Goal: Task Accomplishment & Management: Use online tool/utility

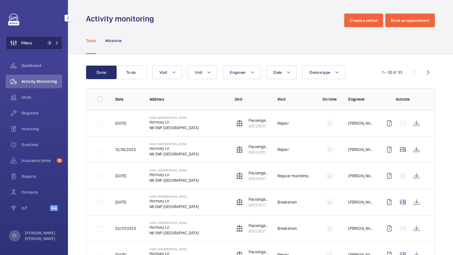
click at [52, 45] on span "1" at bounding box center [52, 43] width 14 height 5
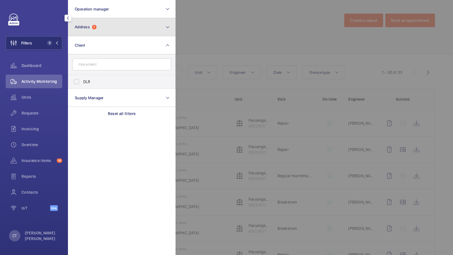
click at [122, 28] on button "Address 1" at bounding box center [121, 27] width 107 height 18
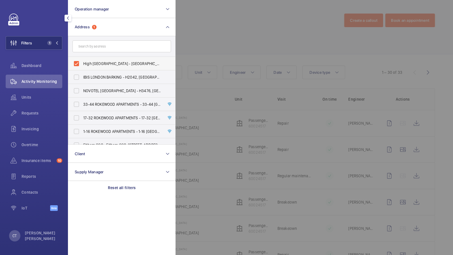
click at [103, 61] on span "High [GEOGRAPHIC_DATA] - [GEOGRAPHIC_DATA] 5NP" at bounding box center [122, 64] width 78 height 6
click at [82, 61] on input "High [GEOGRAPHIC_DATA] - [GEOGRAPHIC_DATA] 5NP" at bounding box center [76, 63] width 11 height 11
checkbox input "false"
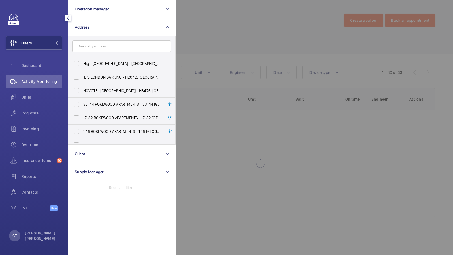
click at [110, 40] on form at bounding box center [121, 46] width 107 height 21
click at [99, 40] on input "text" at bounding box center [121, 46] width 98 height 12
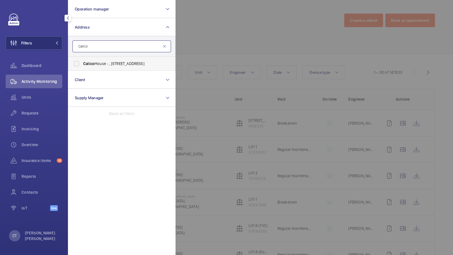
type input "Calico"
click at [102, 67] on label "[GEOGRAPHIC_DATA] - , [STREET_ADDRESS]" at bounding box center [117, 64] width 98 height 14
click at [82, 67] on input "[GEOGRAPHIC_DATA] - , [STREET_ADDRESS]" at bounding box center [76, 63] width 11 height 11
checkbox input "true"
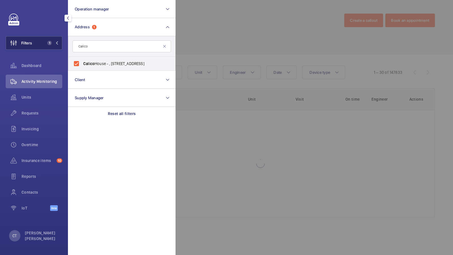
click at [41, 46] on button "Filters 1" at bounding box center [34, 43] width 57 height 14
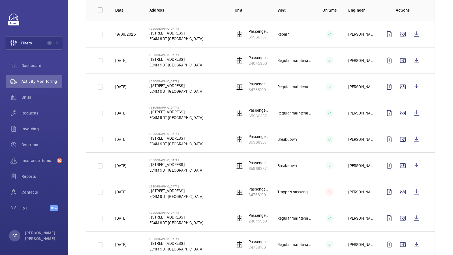
scroll to position [156, 0]
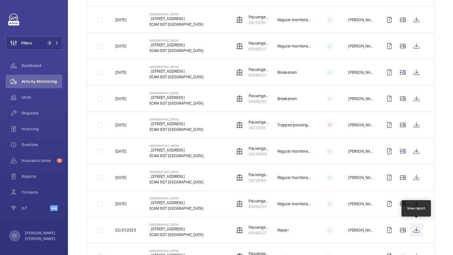
click at [419, 227] on wm-front-icon-button at bounding box center [416, 230] width 14 height 14
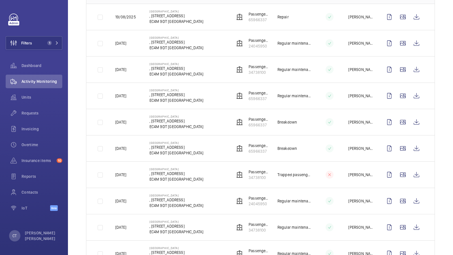
scroll to position [149, 0]
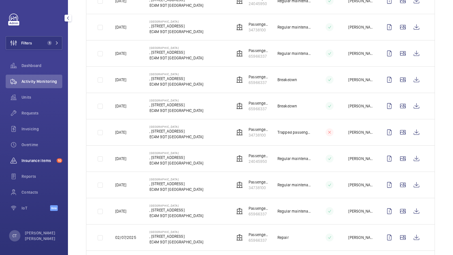
click at [37, 161] on span "Insurance items" at bounding box center [37, 161] width 33 height 6
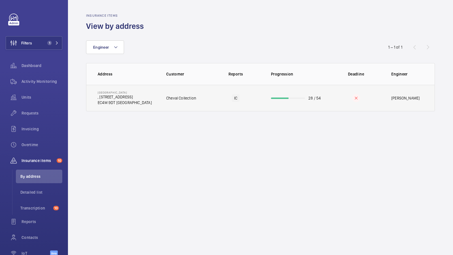
click at [148, 91] on td "[GEOGRAPHIC_DATA] , [STREET_ADDRESS]" at bounding box center [121, 98] width 71 height 27
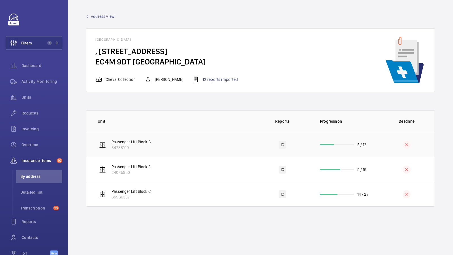
click at [180, 137] on td "Passenger Lift Block B 34738100" at bounding box center [170, 144] width 168 height 25
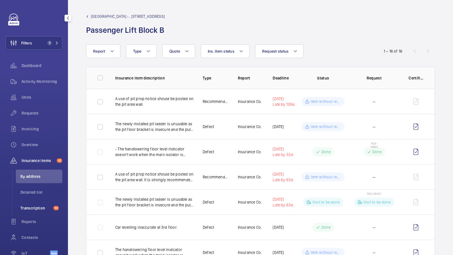
click at [35, 209] on span "Transcription" at bounding box center [35, 208] width 31 height 6
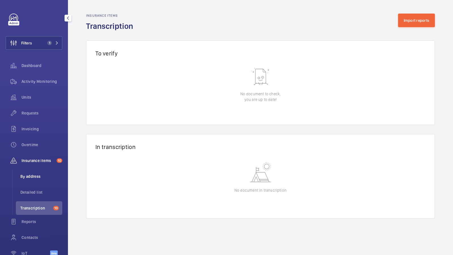
click at [30, 177] on span "By address" at bounding box center [41, 177] width 42 height 6
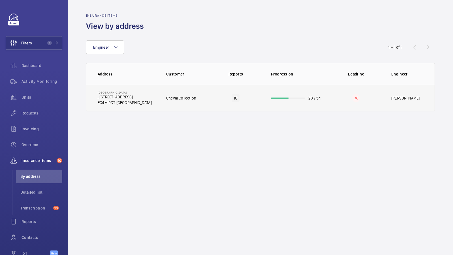
click at [188, 95] on p "Cheval Collection" at bounding box center [181, 98] width 30 height 6
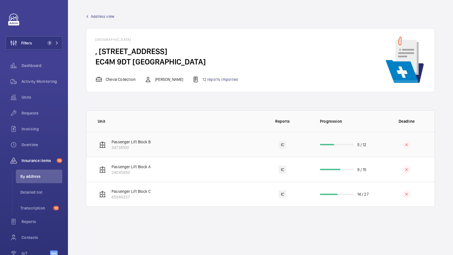
click at [174, 145] on td "Passenger Lift Block B 34738100" at bounding box center [170, 144] width 168 height 25
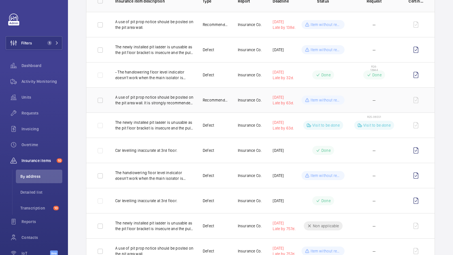
scroll to position [78, 0]
click at [29, 117] on div "Requests" at bounding box center [34, 113] width 57 height 14
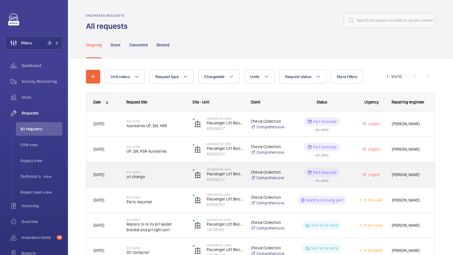
scroll to position [9, 0]
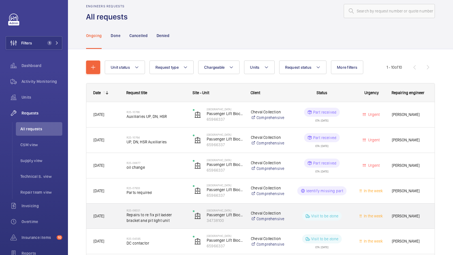
click at [160, 219] on span "Repairs to re fix pit ladder bracket and pit light unit" at bounding box center [155, 217] width 59 height 11
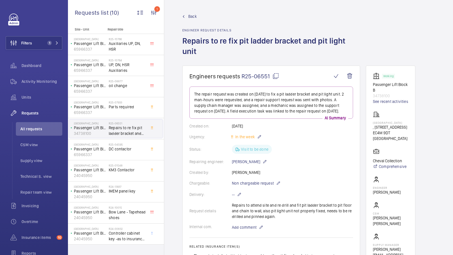
click at [192, 17] on span "Back" at bounding box center [192, 17] width 8 height 6
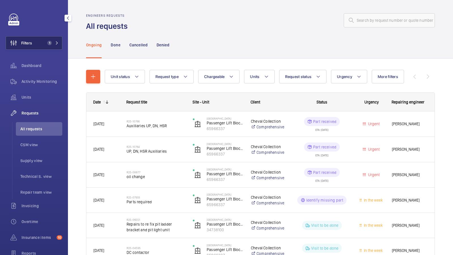
click at [49, 47] on button "Filters 1" at bounding box center [34, 43] width 57 height 14
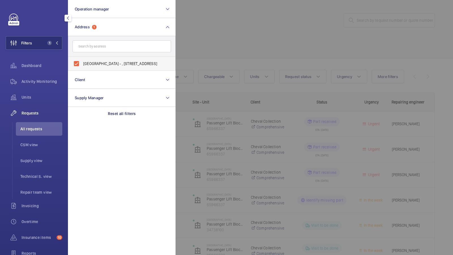
click at [102, 62] on span "[GEOGRAPHIC_DATA] - , [STREET_ADDRESS]" at bounding box center [122, 64] width 78 height 6
click at [82, 62] on input "[GEOGRAPHIC_DATA] - , [STREET_ADDRESS]" at bounding box center [76, 63] width 11 height 11
checkbox input "false"
click at [101, 46] on input "text" at bounding box center [121, 46] width 98 height 12
type input "15 cheval place"
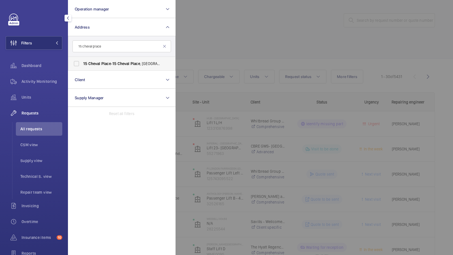
click at [89, 66] on span "[STREET_ADDRESS]" at bounding box center [122, 64] width 78 height 6
click at [82, 66] on input "[STREET_ADDRESS]" at bounding box center [76, 63] width 11 height 11
checkbox input "true"
click at [56, 48] on button "Filters 1" at bounding box center [34, 43] width 57 height 14
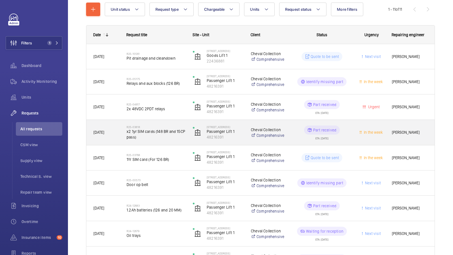
scroll to position [100, 0]
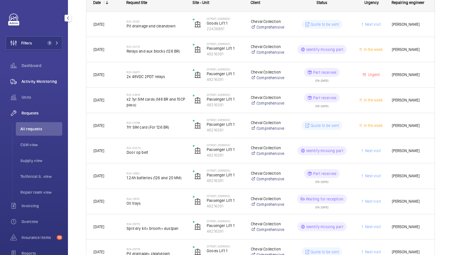
click at [38, 80] on span "Activity Monitoring" at bounding box center [41, 82] width 41 height 6
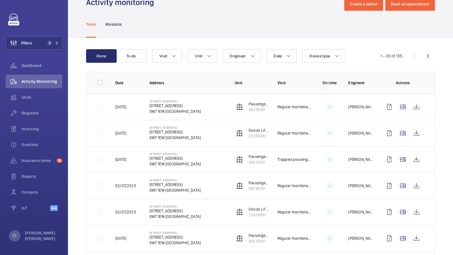
scroll to position [15, 0]
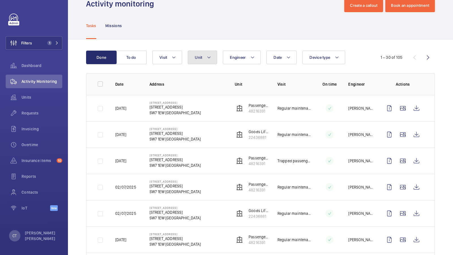
click at [197, 51] on button "Unit" at bounding box center [202, 58] width 29 height 14
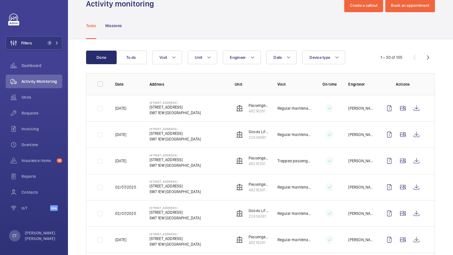
click at [424, 108] on td at bounding box center [403, 108] width 61 height 26
click at [416, 107] on wm-front-icon-button at bounding box center [416, 109] width 14 height 14
click at [32, 114] on span "Requests" at bounding box center [41, 113] width 41 height 6
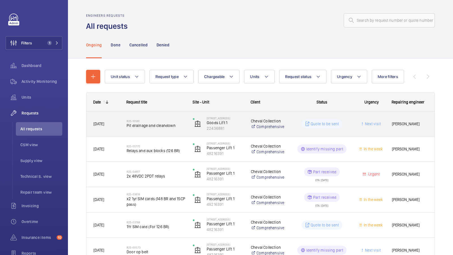
click at [163, 126] on span "Pit drainage and cleandown" at bounding box center [155, 126] width 59 height 6
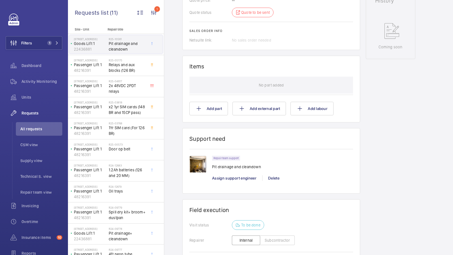
scroll to position [329, 0]
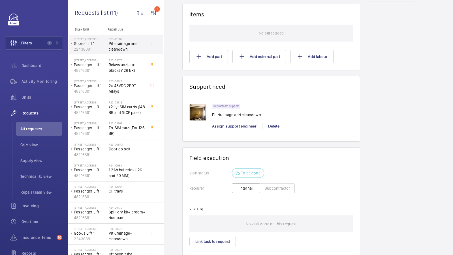
click at [195, 111] on img at bounding box center [197, 112] width 17 height 17
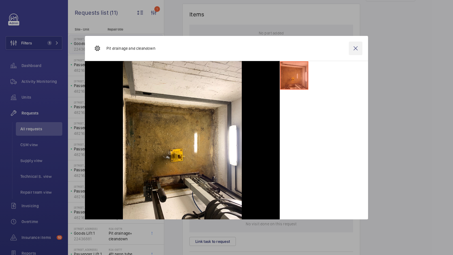
click at [355, 49] on wm-front-icon-button at bounding box center [355, 49] width 14 height 14
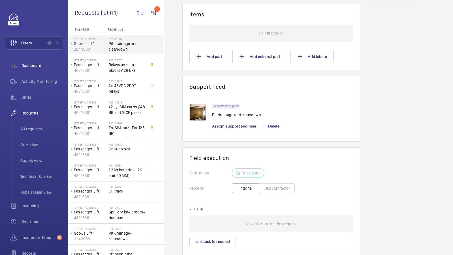
click at [36, 63] on div "Dashboard" at bounding box center [34, 66] width 57 height 14
click at [38, 64] on span "Dashboard" at bounding box center [41, 66] width 41 height 6
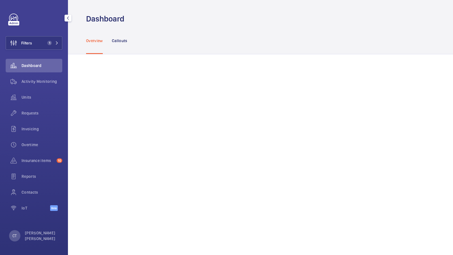
click at [38, 66] on span "Dashboard" at bounding box center [41, 66] width 41 height 6
click at [50, 44] on span "1" at bounding box center [49, 43] width 5 height 5
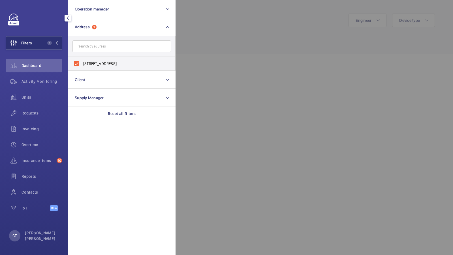
click at [203, 31] on div at bounding box center [401, 127] width 453 height 255
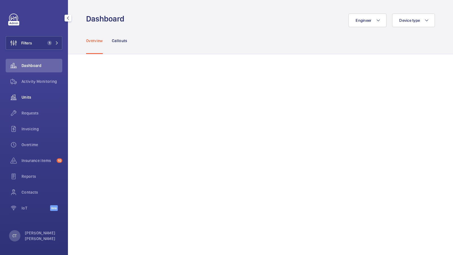
click at [31, 97] on span "Units" at bounding box center [41, 97] width 41 height 6
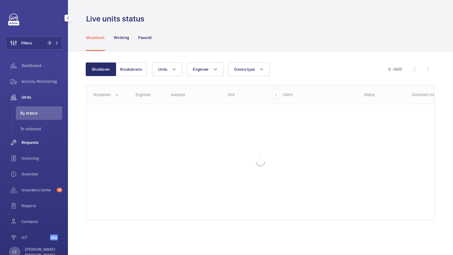
click at [32, 137] on div "Requests" at bounding box center [34, 143] width 57 height 14
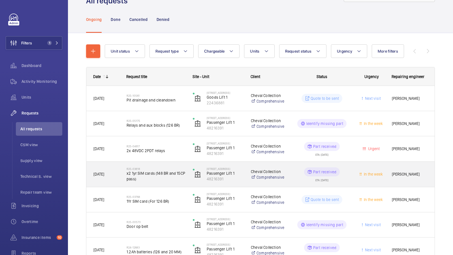
scroll to position [26, 0]
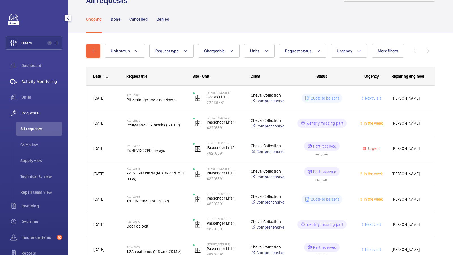
click at [40, 80] on span "Activity Monitoring" at bounding box center [41, 82] width 41 height 6
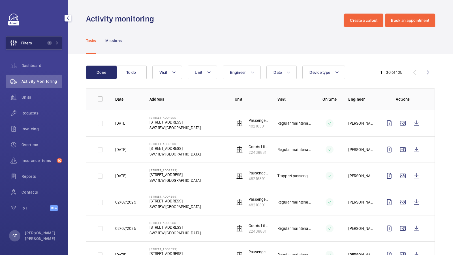
click at [45, 36] on button "Filters 1" at bounding box center [34, 43] width 57 height 14
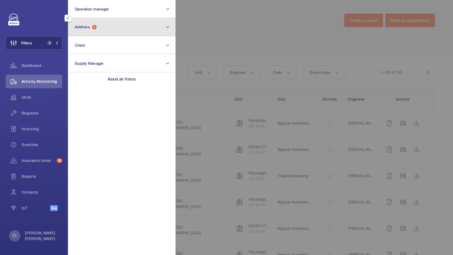
click at [122, 27] on button "Address 1" at bounding box center [121, 27] width 107 height 18
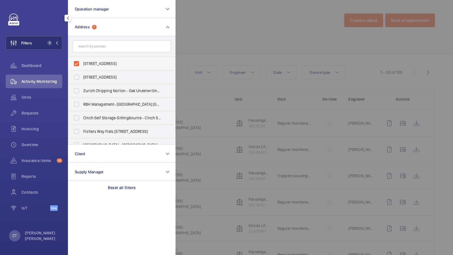
click at [90, 68] on label "[STREET_ADDRESS]" at bounding box center [117, 64] width 98 height 14
click at [82, 68] on input "[STREET_ADDRESS]" at bounding box center [76, 63] width 11 height 11
checkbox input "false"
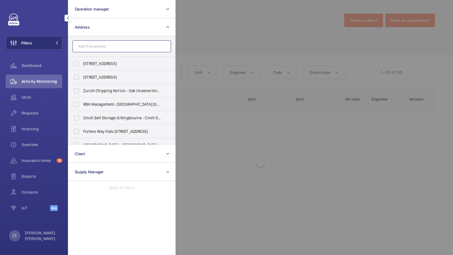
click at [100, 46] on input "text" at bounding box center [121, 46] width 98 height 12
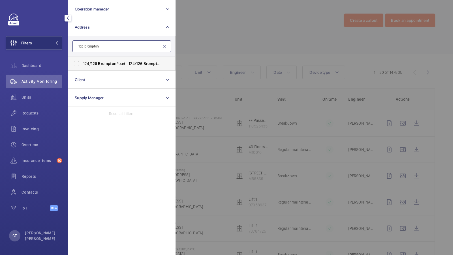
type input "126 brompton"
click at [100, 66] on label "[STREET_ADDRESS]" at bounding box center [117, 64] width 98 height 14
click at [82, 66] on input "[STREET_ADDRESS]" at bounding box center [76, 63] width 11 height 11
checkbox input "true"
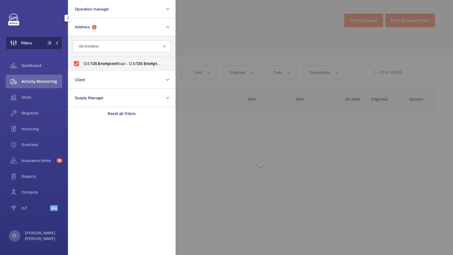
click at [51, 46] on button "Filters 1" at bounding box center [34, 43] width 57 height 14
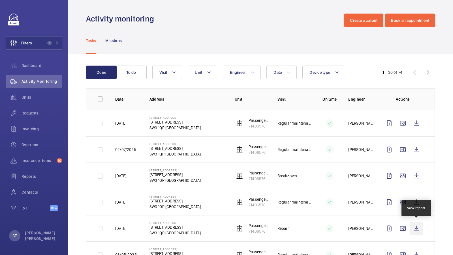
click at [418, 227] on wm-front-icon-button at bounding box center [416, 229] width 14 height 14
click at [196, 72] on span "Unit" at bounding box center [198, 72] width 7 height 5
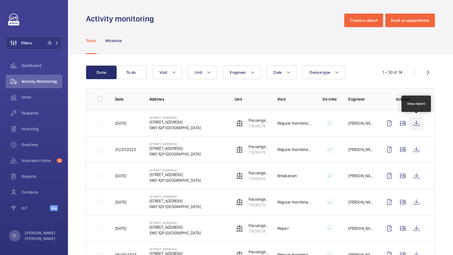
click at [417, 122] on wm-front-icon-button at bounding box center [416, 124] width 14 height 14
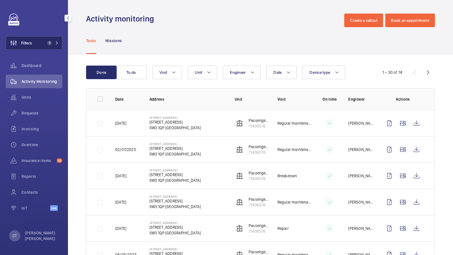
click at [52, 44] on span "1" at bounding box center [52, 43] width 14 height 5
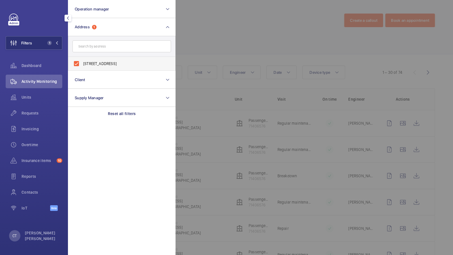
click at [97, 60] on label "[STREET_ADDRESS]" at bounding box center [117, 64] width 98 height 14
click at [82, 60] on input "[STREET_ADDRESS]" at bounding box center [76, 63] width 11 height 11
checkbox input "false"
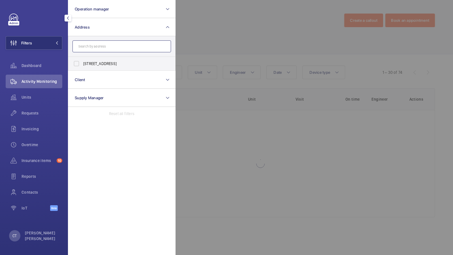
click at [101, 42] on input "text" at bounding box center [121, 46] width 98 height 12
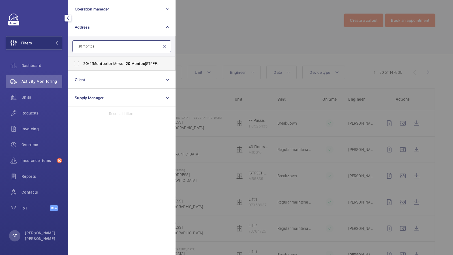
type input "20 montpe"
click at [95, 59] on label "20 /21 Montpe lier Mews - [STREET_ADDRESS]" at bounding box center [117, 64] width 98 height 14
click at [82, 59] on input "20 /21 Montpe lier Mews - [STREET_ADDRESS]" at bounding box center [76, 63] width 11 height 11
checkbox input "true"
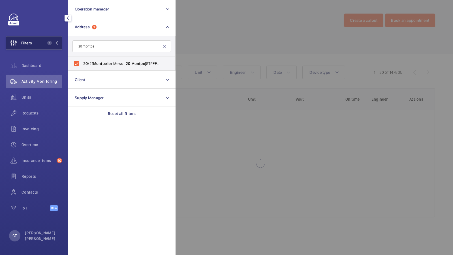
click at [36, 46] on button "Filters 1" at bounding box center [34, 43] width 57 height 14
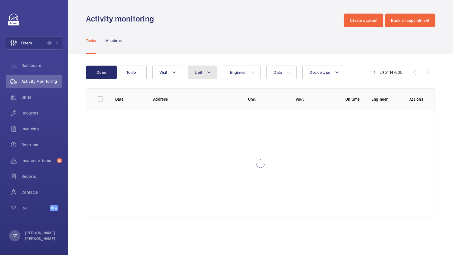
click at [199, 78] on button "Unit" at bounding box center [202, 73] width 29 height 14
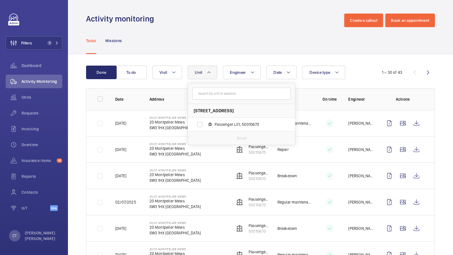
click at [241, 50] on div "Tasks Missions" at bounding box center [260, 40] width 348 height 27
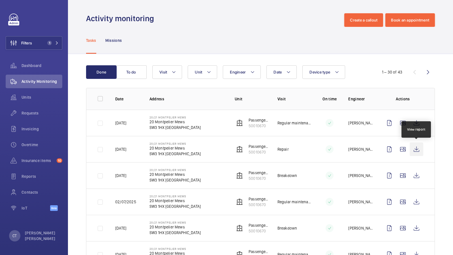
click at [417, 147] on wm-front-icon-button at bounding box center [416, 150] width 14 height 14
click at [27, 116] on div "Requests" at bounding box center [34, 113] width 57 height 14
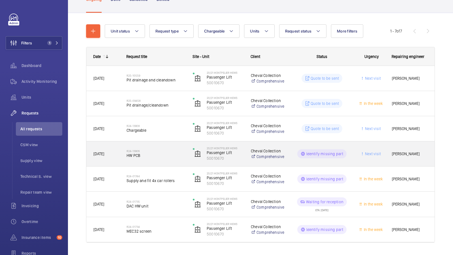
scroll to position [60, 0]
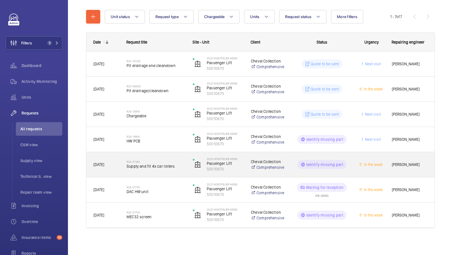
click at [167, 163] on h2 "R24-01744" at bounding box center [155, 161] width 59 height 3
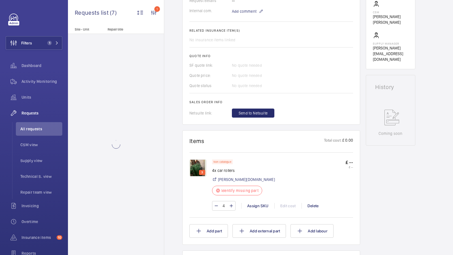
scroll to position [264, 0]
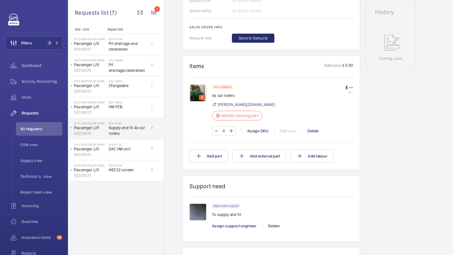
click at [196, 87] on img at bounding box center [197, 93] width 17 height 17
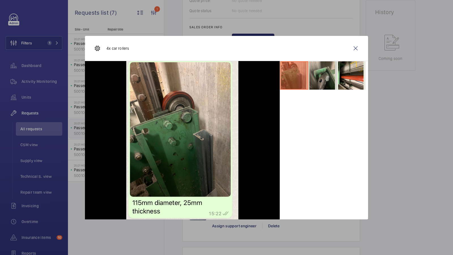
click at [315, 71] on li at bounding box center [322, 75] width 28 height 28
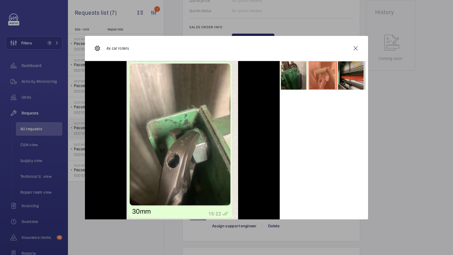
click at [355, 79] on li at bounding box center [351, 75] width 28 height 28
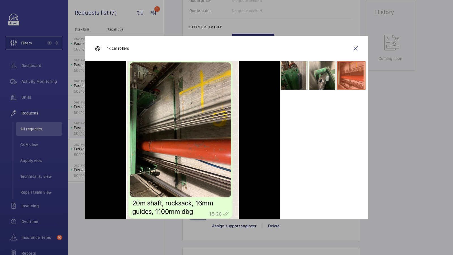
click at [304, 78] on li at bounding box center [294, 75] width 28 height 28
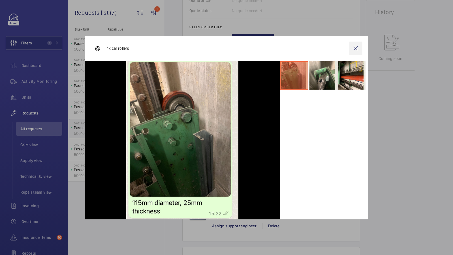
click at [356, 47] on wm-front-icon-button at bounding box center [355, 49] width 14 height 14
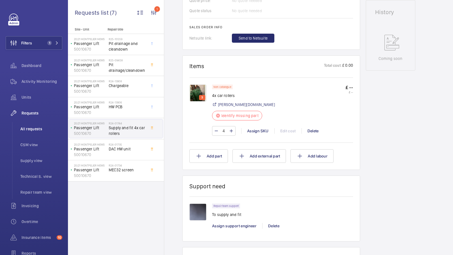
click at [33, 133] on li "All requests" at bounding box center [39, 129] width 46 height 14
click at [32, 128] on span "All requests" at bounding box center [41, 129] width 42 height 6
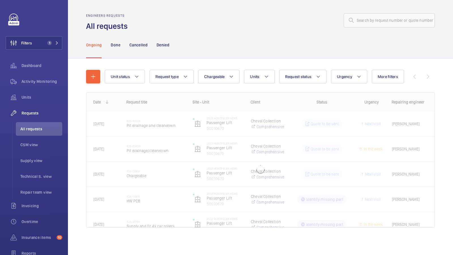
click at [175, 130] on div "Date Request title Site - Unit Client" at bounding box center [260, 160] width 348 height 135
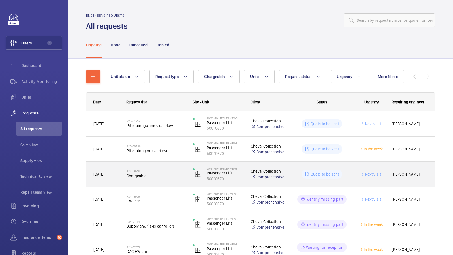
click at [160, 168] on div "R24-13908 Chargeable" at bounding box center [155, 174] width 59 height 16
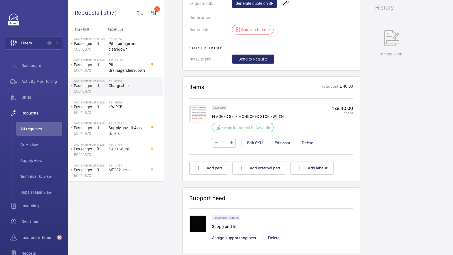
scroll to position [284, 0]
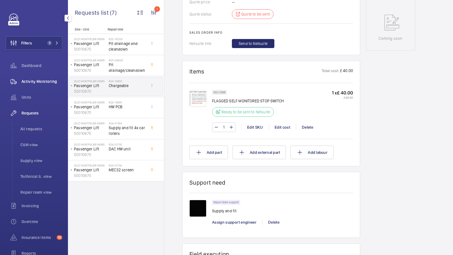
click at [49, 80] on span "Activity Monitoring" at bounding box center [41, 82] width 41 height 6
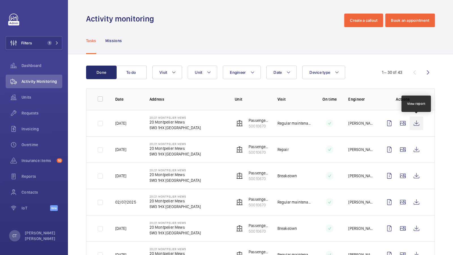
click at [416, 125] on wm-front-icon-button at bounding box center [416, 124] width 14 height 14
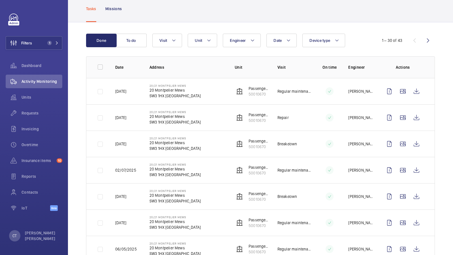
scroll to position [46, 0]
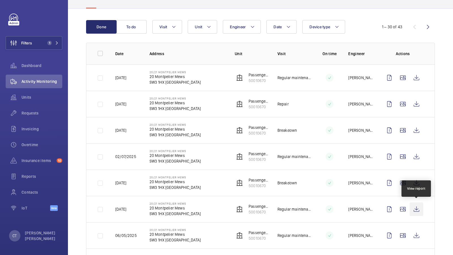
click at [417, 208] on wm-front-icon-button at bounding box center [416, 210] width 14 height 14
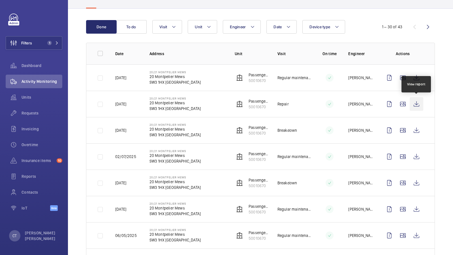
click at [415, 105] on wm-front-icon-button at bounding box center [416, 104] width 14 height 14
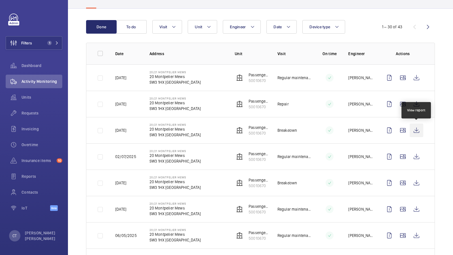
click at [419, 126] on wm-front-icon-button at bounding box center [416, 131] width 14 height 14
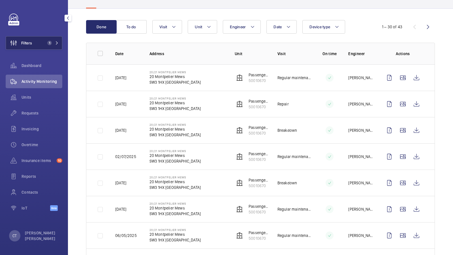
click at [58, 41] on mat-icon at bounding box center [56, 42] width 3 height 3
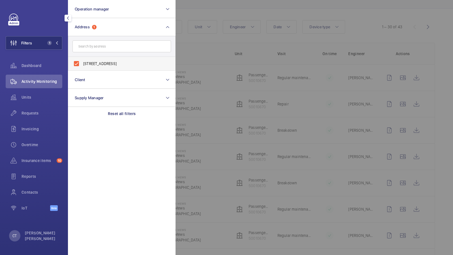
click at [105, 66] on span "[STREET_ADDRESS]" at bounding box center [122, 64] width 78 height 6
click at [82, 66] on input "[STREET_ADDRESS]" at bounding box center [76, 63] width 11 height 11
checkbox input "false"
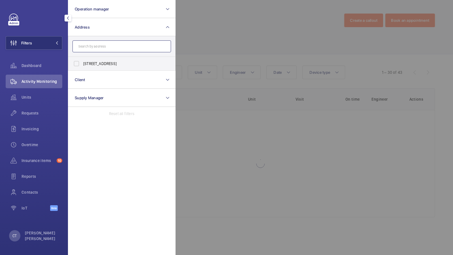
click at [102, 43] on input "text" at bounding box center [121, 46] width 98 height 12
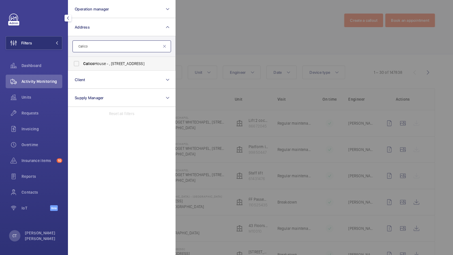
type input "Calico"
click at [104, 60] on label "[GEOGRAPHIC_DATA] - , [STREET_ADDRESS]" at bounding box center [117, 64] width 98 height 14
click at [82, 60] on input "[GEOGRAPHIC_DATA] - , [STREET_ADDRESS]" at bounding box center [76, 63] width 11 height 11
checkbox input "true"
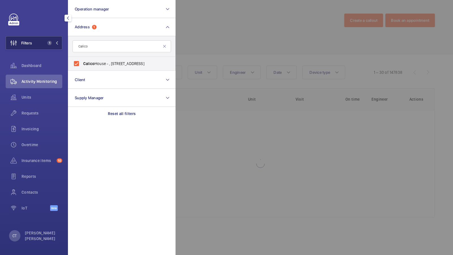
click at [53, 36] on button "Filters 1" at bounding box center [34, 43] width 57 height 14
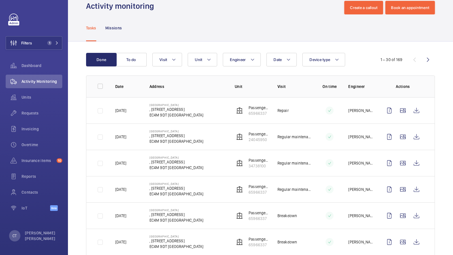
scroll to position [15, 0]
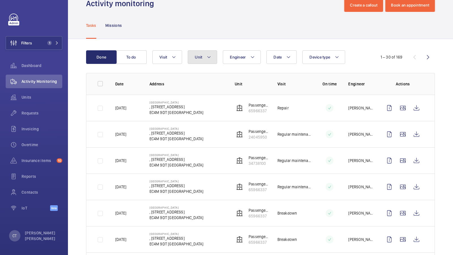
click at [204, 62] on button "Unit" at bounding box center [202, 57] width 29 height 14
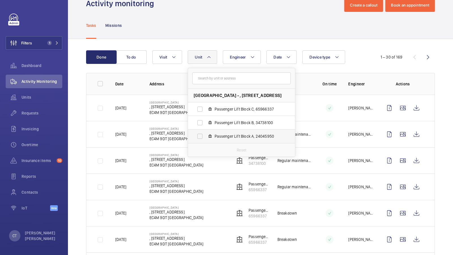
click at [247, 139] on label "Passenger Lift Block A, 24045950" at bounding box center [237, 137] width 98 height 14
click at [205, 139] on input "Passenger Lift Block A, 24045950" at bounding box center [199, 136] width 11 height 11
checkbox input "true"
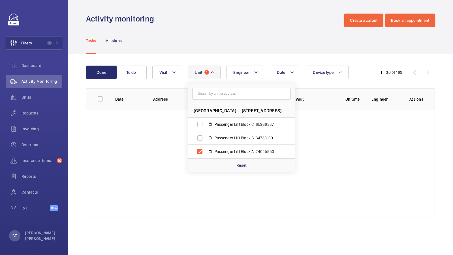
click at [241, 42] on div "Tasks Missions" at bounding box center [260, 40] width 348 height 27
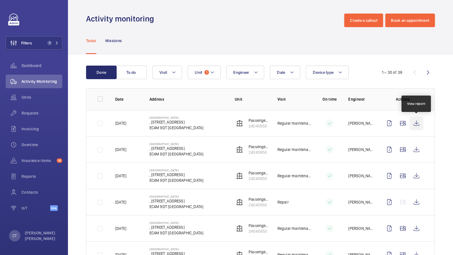
click at [417, 124] on wm-front-icon-button at bounding box center [416, 124] width 14 height 14
click at [206, 70] on span "1" at bounding box center [206, 72] width 5 height 5
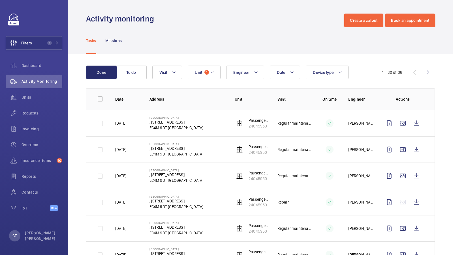
scroll to position [31, 0]
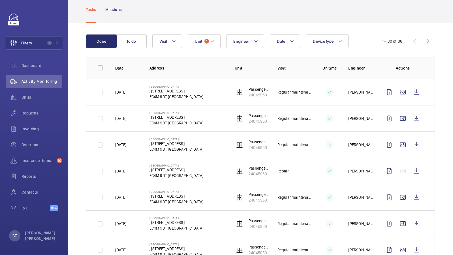
click at [212, 39] on mat-icon at bounding box center [212, 41] width 5 height 7
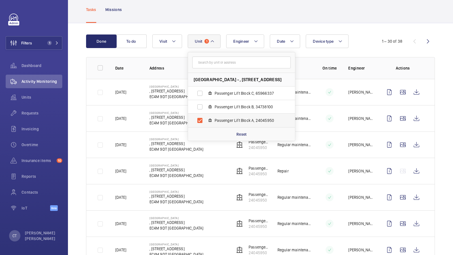
click at [228, 119] on span "Passenger Lift Block A, 24045950" at bounding box center [247, 121] width 66 height 6
click at [205, 119] on input "Passenger Lift Block A, 24045950" at bounding box center [199, 120] width 11 height 11
checkbox input "false"
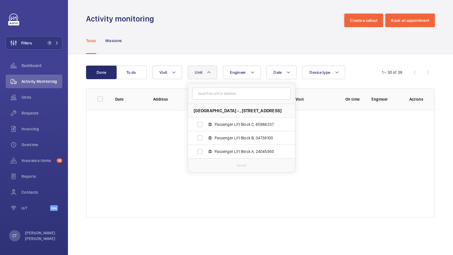
click at [205, 72] on button "Unit" at bounding box center [202, 73] width 29 height 14
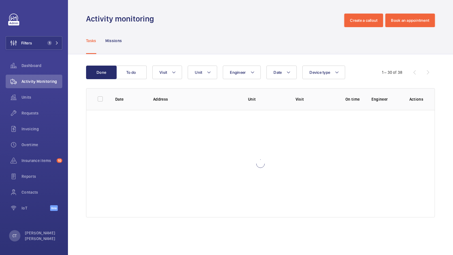
click at [148, 64] on div "Done To do Date Engineer Unit Device type Visit 1 – 30 of 38 Date Address Unit …" at bounding box center [260, 142] width 385 height 177
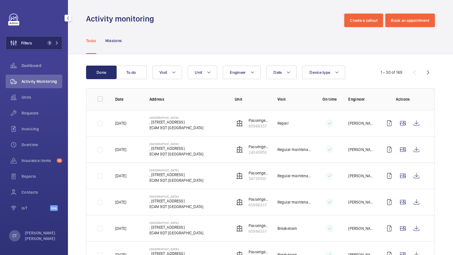
click at [45, 47] on button "Filters 1" at bounding box center [34, 43] width 57 height 14
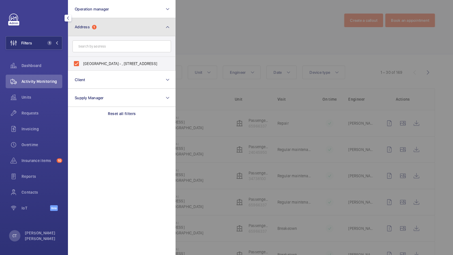
click at [164, 25] on button "Address 1" at bounding box center [121, 27] width 107 height 18
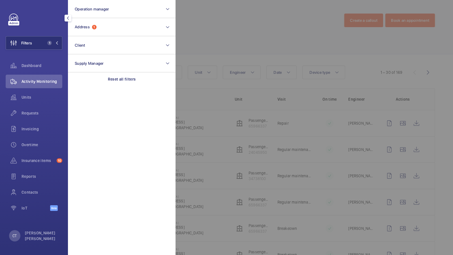
click at [224, 37] on div at bounding box center [401, 127] width 453 height 255
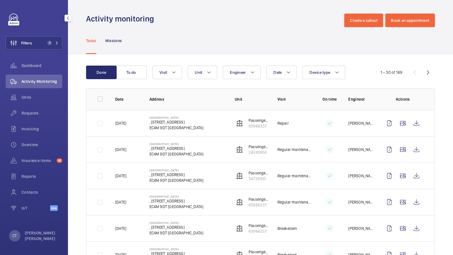
scroll to position [20, 0]
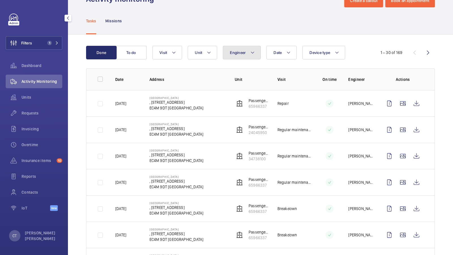
click at [251, 53] on mat-icon at bounding box center [252, 52] width 5 height 7
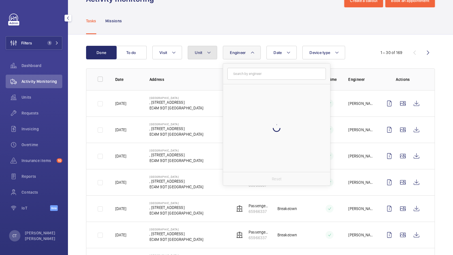
click at [203, 48] on button "Unit" at bounding box center [202, 53] width 29 height 14
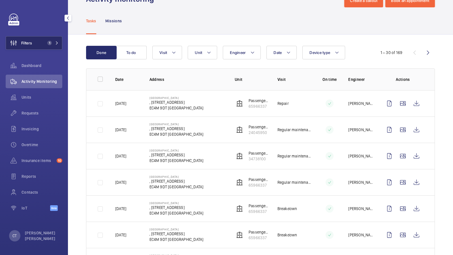
click at [49, 45] on button "Filters 1" at bounding box center [34, 43] width 57 height 14
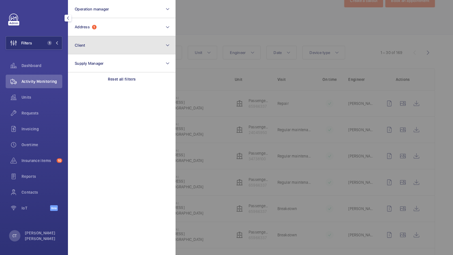
click at [108, 36] on button "Client" at bounding box center [121, 45] width 107 height 18
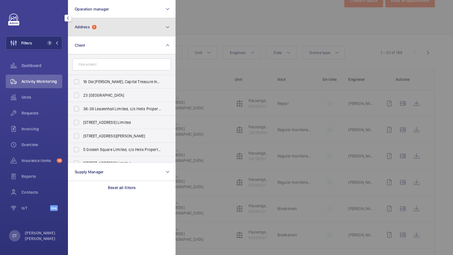
click at [101, 28] on button "Address 1" at bounding box center [121, 27] width 107 height 18
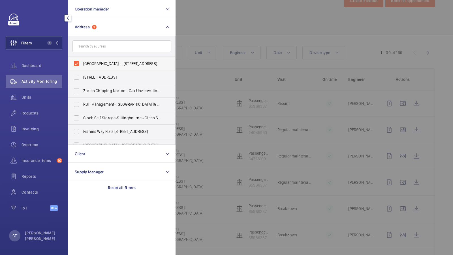
click at [91, 62] on span "[GEOGRAPHIC_DATA] - , [STREET_ADDRESS]" at bounding box center [122, 64] width 78 height 6
click at [82, 62] on input "[GEOGRAPHIC_DATA] - , [STREET_ADDRESS]" at bounding box center [76, 63] width 11 height 11
checkbox input "false"
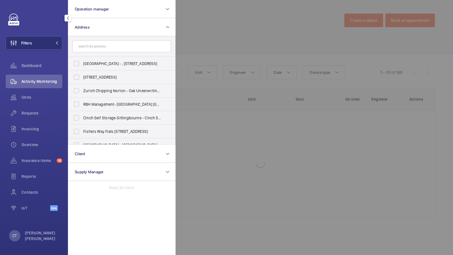
click at [91, 38] on form at bounding box center [121, 46] width 107 height 21
click at [89, 40] on form at bounding box center [121, 46] width 107 height 21
click at [87, 43] on input "text" at bounding box center [121, 46] width 98 height 12
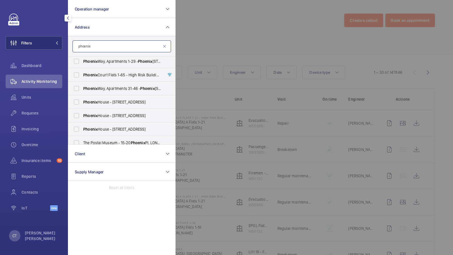
scroll to position [54, 0]
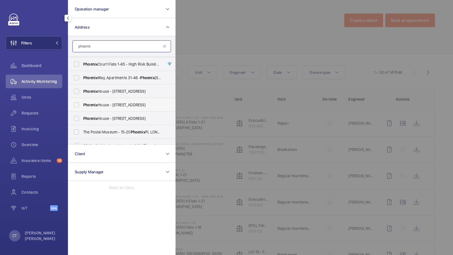
type input "phoenix"
click at [107, 106] on span "[GEOGRAPHIC_DATA] - [STREET_ADDRESS]" at bounding box center [122, 105] width 78 height 6
click at [82, 106] on input "[GEOGRAPHIC_DATA] - [STREET_ADDRESS]" at bounding box center [76, 104] width 11 height 11
checkbox input "true"
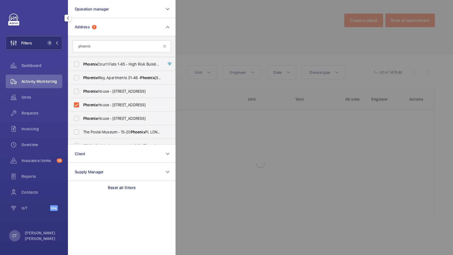
click at [42, 80] on span "Activity Monitoring" at bounding box center [41, 82] width 41 height 6
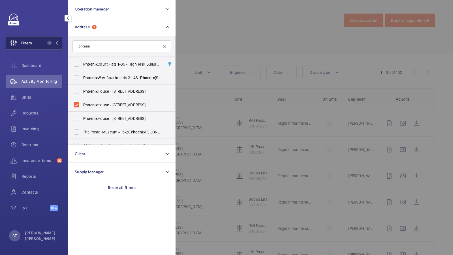
click at [48, 39] on button "Filters 1" at bounding box center [34, 43] width 57 height 14
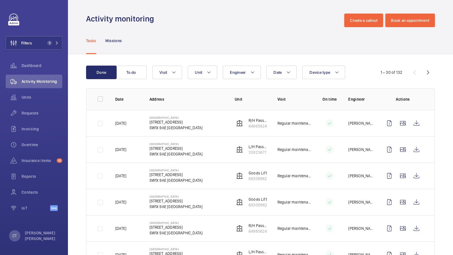
scroll to position [28, 0]
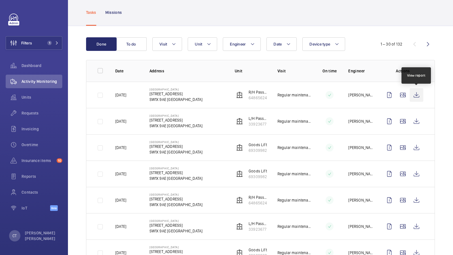
click at [417, 94] on wm-front-icon-button at bounding box center [416, 95] width 14 height 14
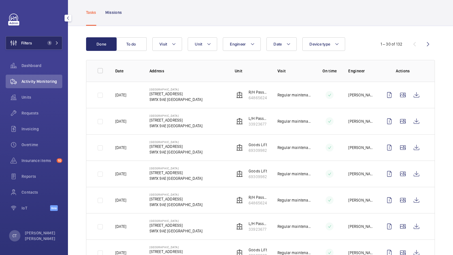
click at [46, 43] on span "1" at bounding box center [48, 43] width 7 height 5
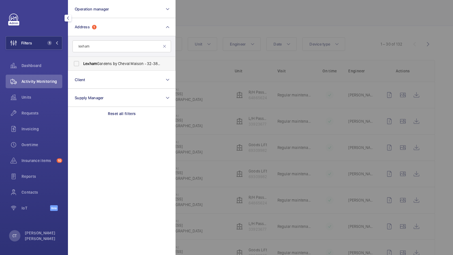
type input "lexham"
click at [94, 64] on span "Lexham" at bounding box center [90, 63] width 14 height 5
click at [82, 64] on input "[GEOGRAPHIC_DATA] by Cheval Maison - [STREET_ADDRESS]" at bounding box center [76, 63] width 11 height 11
checkbox input "true"
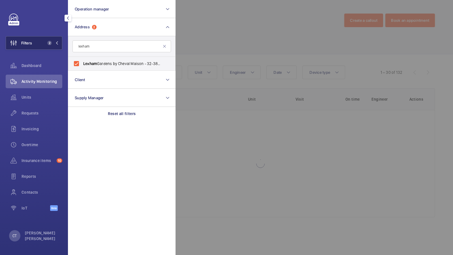
click at [43, 43] on button "Filters 2" at bounding box center [34, 43] width 57 height 14
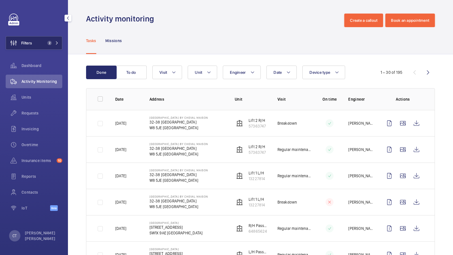
click at [44, 45] on button "Filters 2" at bounding box center [34, 43] width 57 height 14
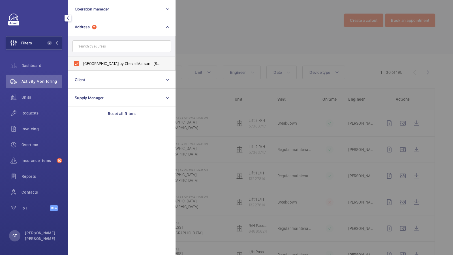
click at [107, 64] on span "[GEOGRAPHIC_DATA] by Cheval Maison - [STREET_ADDRESS]" at bounding box center [122, 64] width 78 height 6
click at [82, 64] on input "[GEOGRAPHIC_DATA] by Cheval Maison - [STREET_ADDRESS]" at bounding box center [76, 63] width 11 height 11
checkbox input "false"
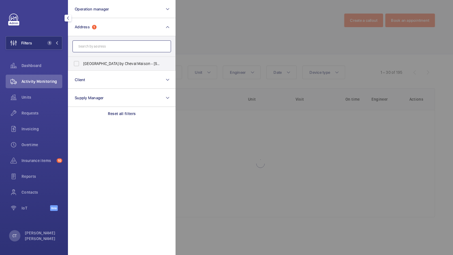
click at [98, 46] on input "text" at bounding box center [121, 46] width 98 height 12
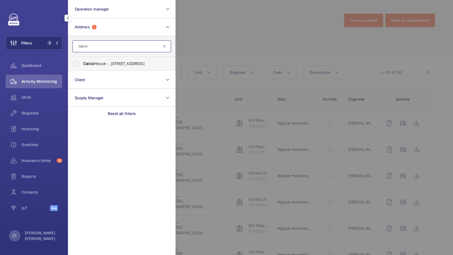
type input "Calico"
click at [86, 61] on span "[GEOGRAPHIC_DATA] - , [STREET_ADDRESS]" at bounding box center [122, 64] width 78 height 6
click at [82, 61] on input "[GEOGRAPHIC_DATA] - , [STREET_ADDRESS]" at bounding box center [76, 63] width 11 height 11
checkbox input "true"
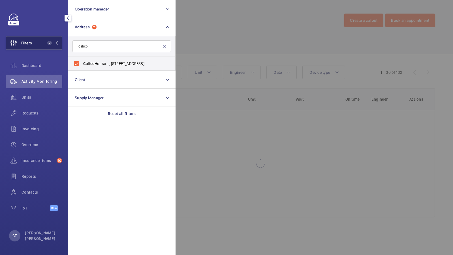
click at [34, 38] on button "Filters 2" at bounding box center [34, 43] width 57 height 14
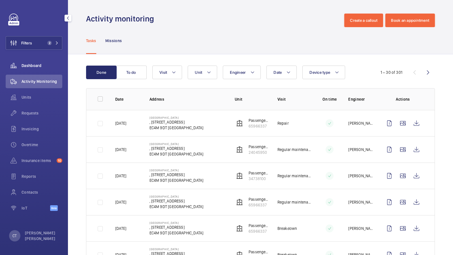
drag, startPoint x: 35, startPoint y: 116, endPoint x: 35, endPoint y: 66, distance: 50.1
click at [35, 116] on div "Requests" at bounding box center [34, 113] width 57 height 14
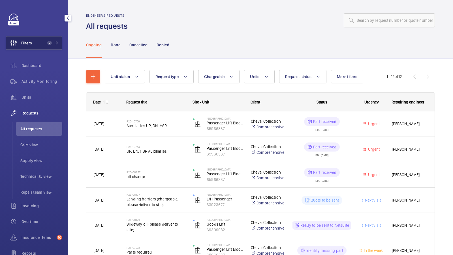
click at [42, 39] on button "Filters 2" at bounding box center [34, 43] width 57 height 14
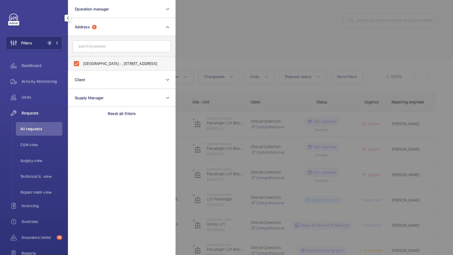
click at [87, 62] on span "[GEOGRAPHIC_DATA] - , [STREET_ADDRESS]" at bounding box center [122, 64] width 78 height 6
click at [82, 62] on input "[GEOGRAPHIC_DATA] - , [STREET_ADDRESS]" at bounding box center [76, 63] width 11 height 11
checkbox input "false"
click at [91, 45] on input "text" at bounding box center [121, 46] width 98 height 12
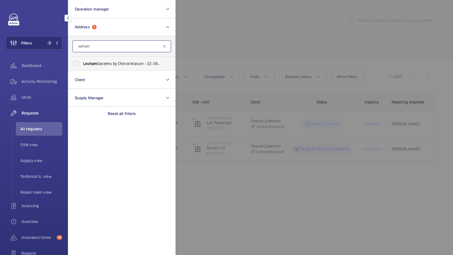
type input "lexham"
click at [84, 62] on span "Lexham" at bounding box center [90, 63] width 14 height 5
click at [82, 62] on input "[GEOGRAPHIC_DATA] by Cheval Maison - [STREET_ADDRESS]" at bounding box center [76, 63] width 11 height 11
checkbox input "true"
click at [48, 80] on span "Activity Monitoring" at bounding box center [41, 82] width 41 height 6
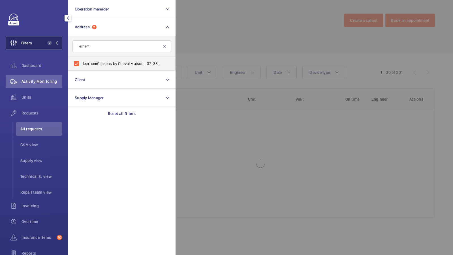
click at [48, 46] on button "Filters 2" at bounding box center [34, 43] width 57 height 14
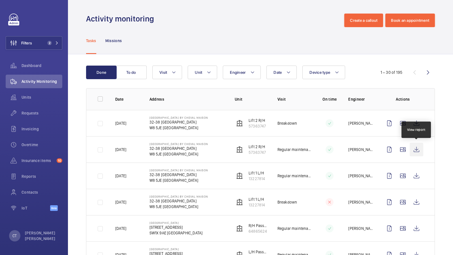
click at [416, 148] on wm-front-icon-button at bounding box center [416, 150] width 14 height 14
